Goal: Find specific fact: Find specific fact

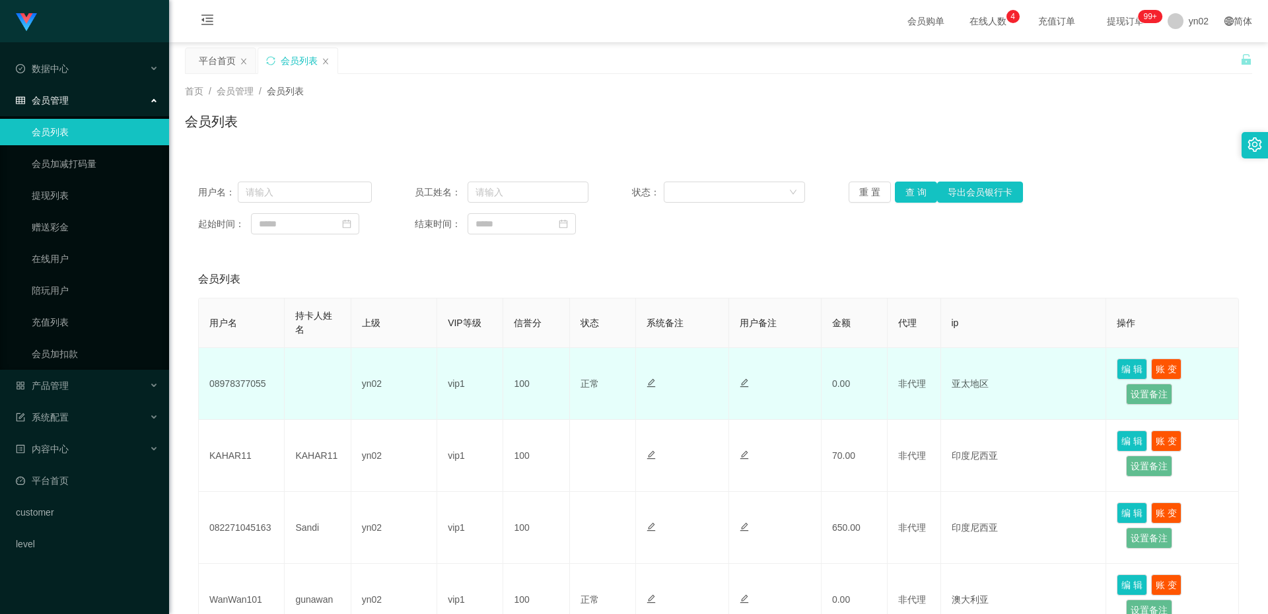
click at [245, 384] on td "08978377055" at bounding box center [242, 384] width 86 height 72
copy td "08978377055"
